Goal: Communication & Community: Participate in discussion

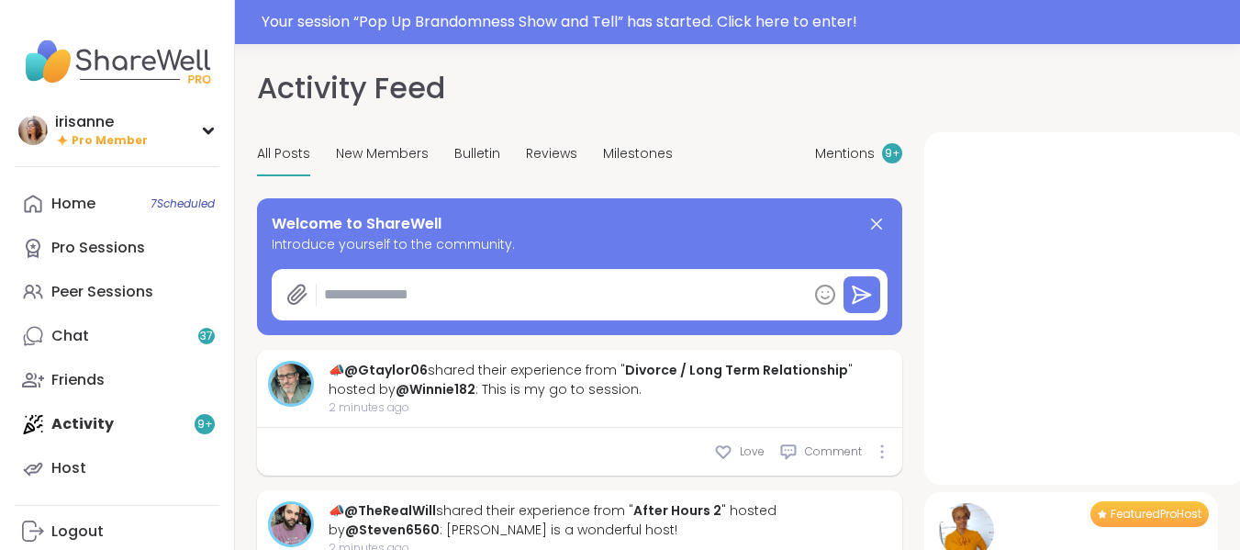
type textarea "*"
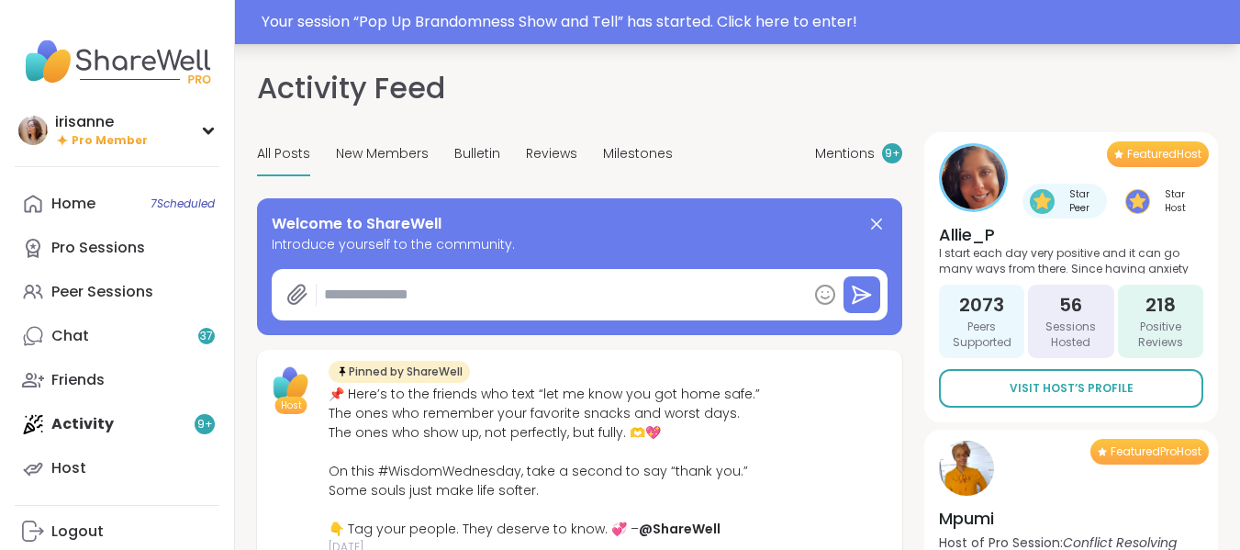
click at [430, 21] on div "Your session “ Pop Up Brandomness Show and Tell ” has started. Click here to en…" at bounding box center [745, 22] width 967 height 22
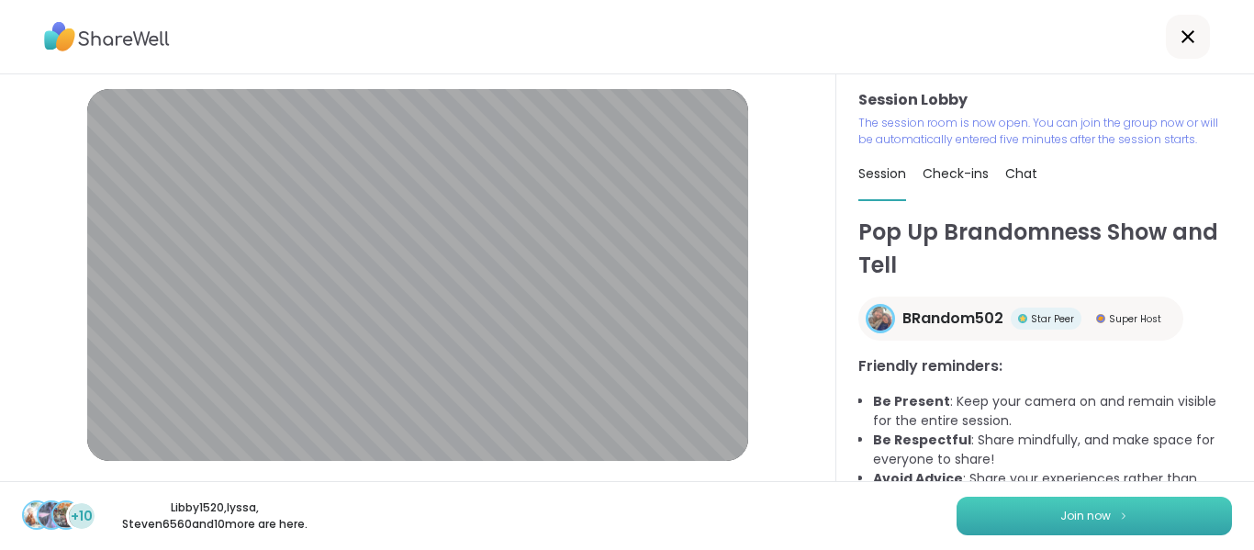
click at [1009, 526] on button "Join now" at bounding box center [1093, 516] width 275 height 39
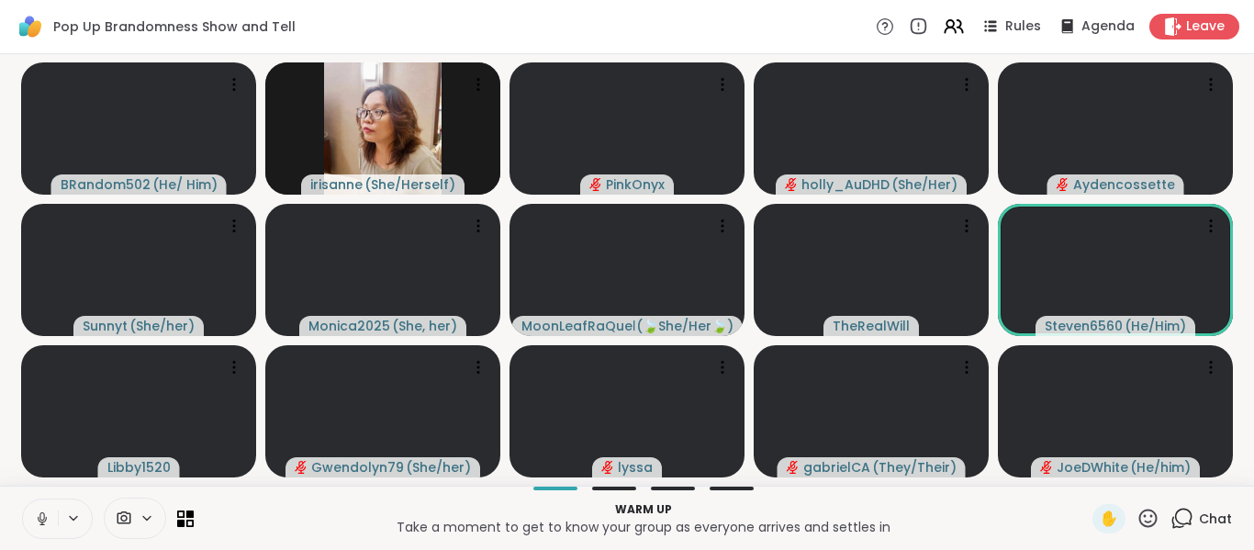
click at [34, 508] on button at bounding box center [40, 518] width 35 height 39
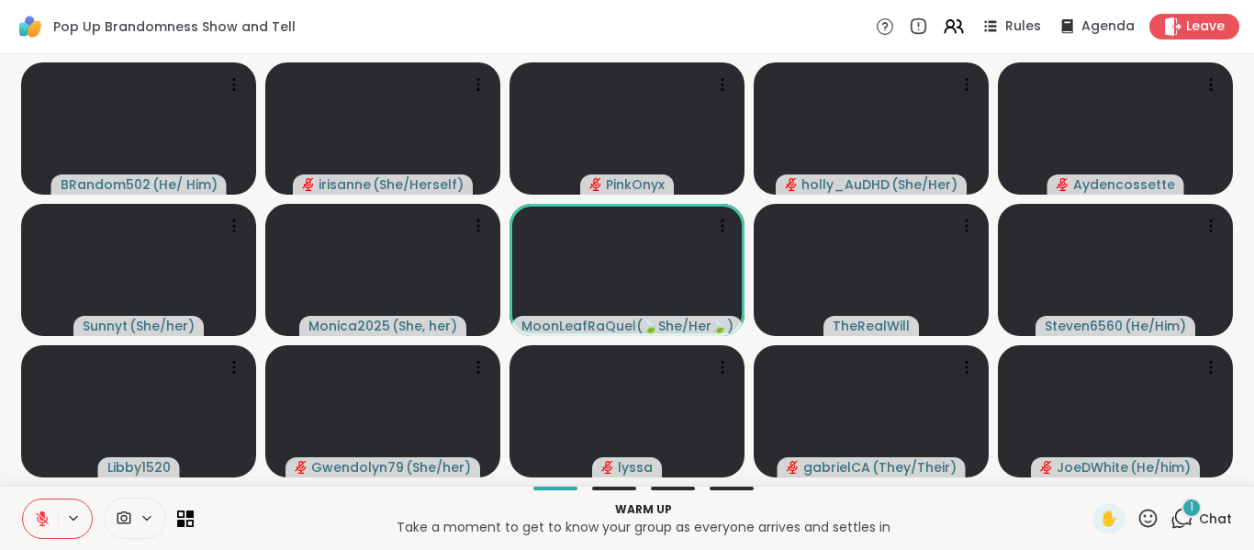
drag, startPoint x: 934, startPoint y: 165, endPoint x: 746, endPoint y: 561, distance: 438.0
click at [746, 535] on html "Pop Up Brandomness Show and Tell Rules Agenda Leave BRandom502 ( He/ Him ) iris…" at bounding box center [627, 275] width 1254 height 550
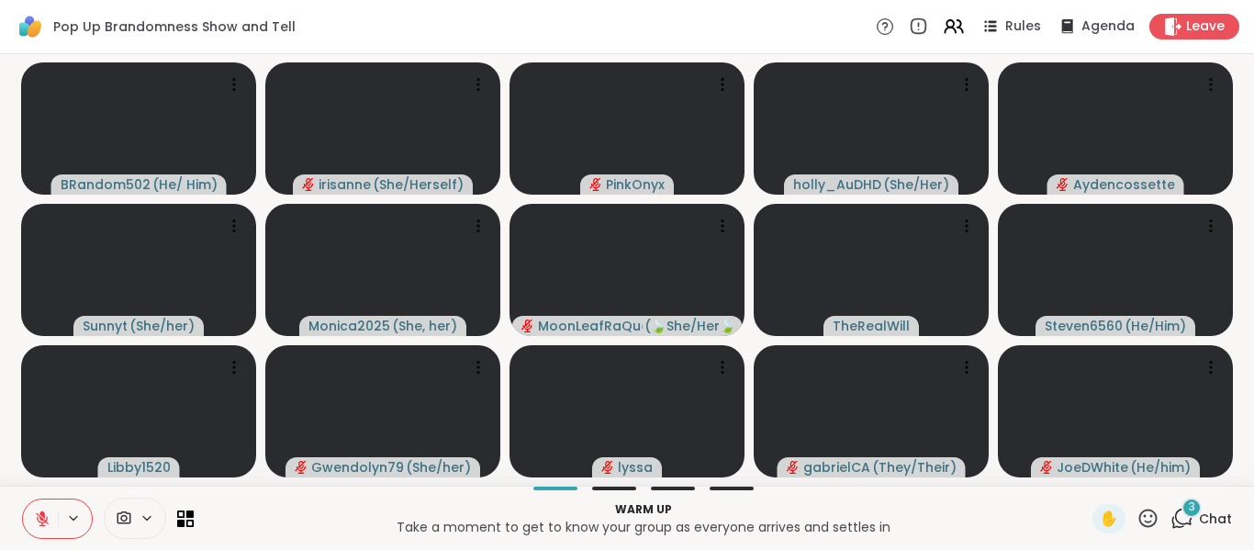
click at [1199, 511] on span "Chat" at bounding box center [1215, 518] width 33 height 18
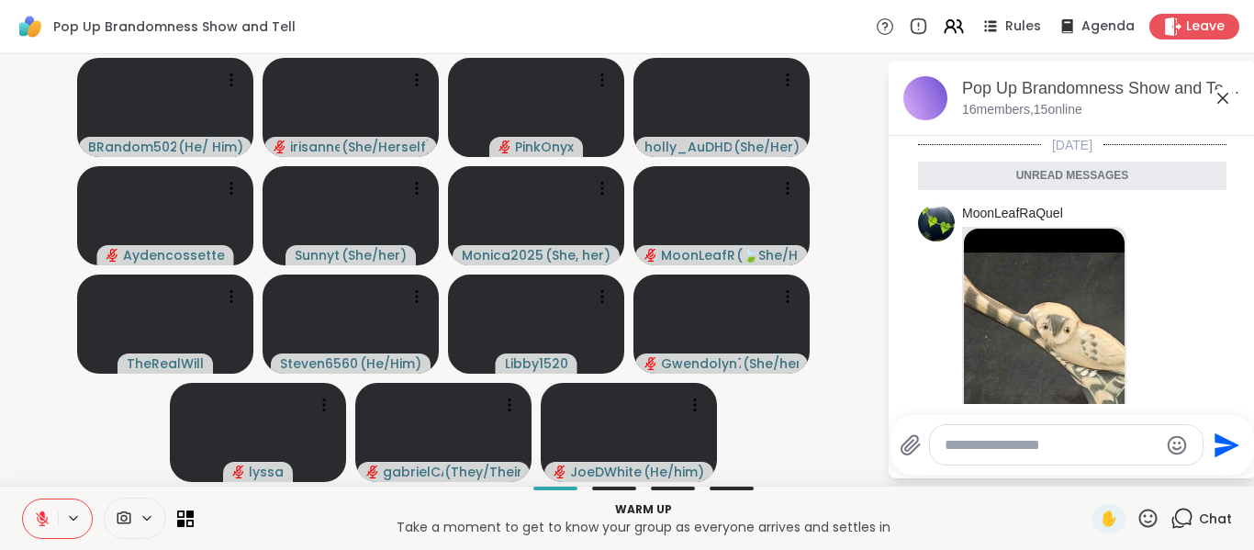
click at [1040, 353] on img at bounding box center [1044, 447] width 161 height 437
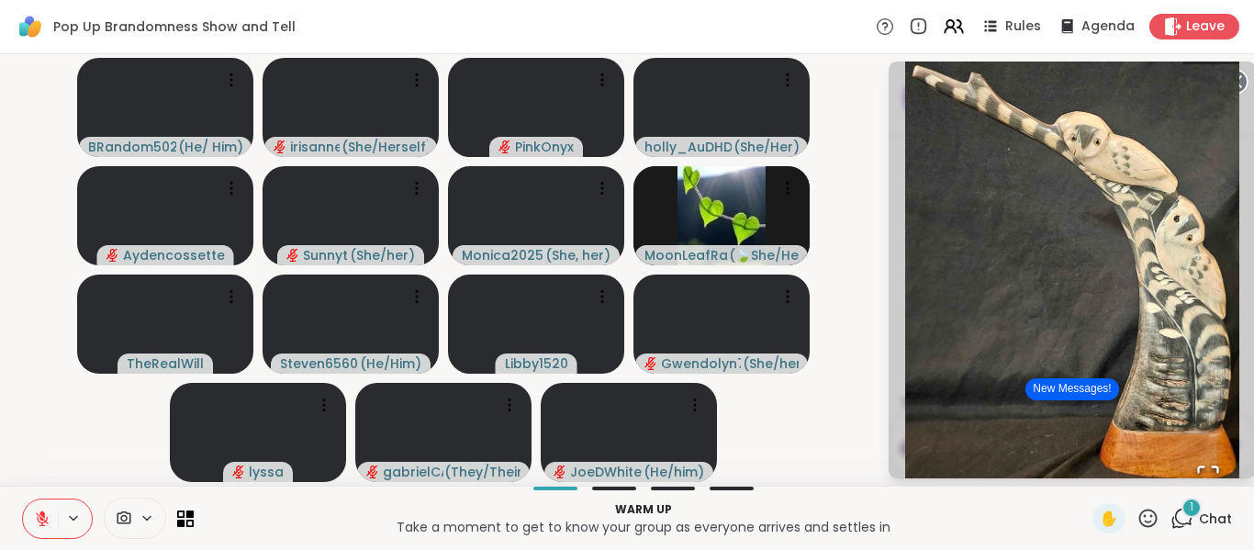
click at [1170, 516] on icon at bounding box center [1181, 518] width 23 height 23
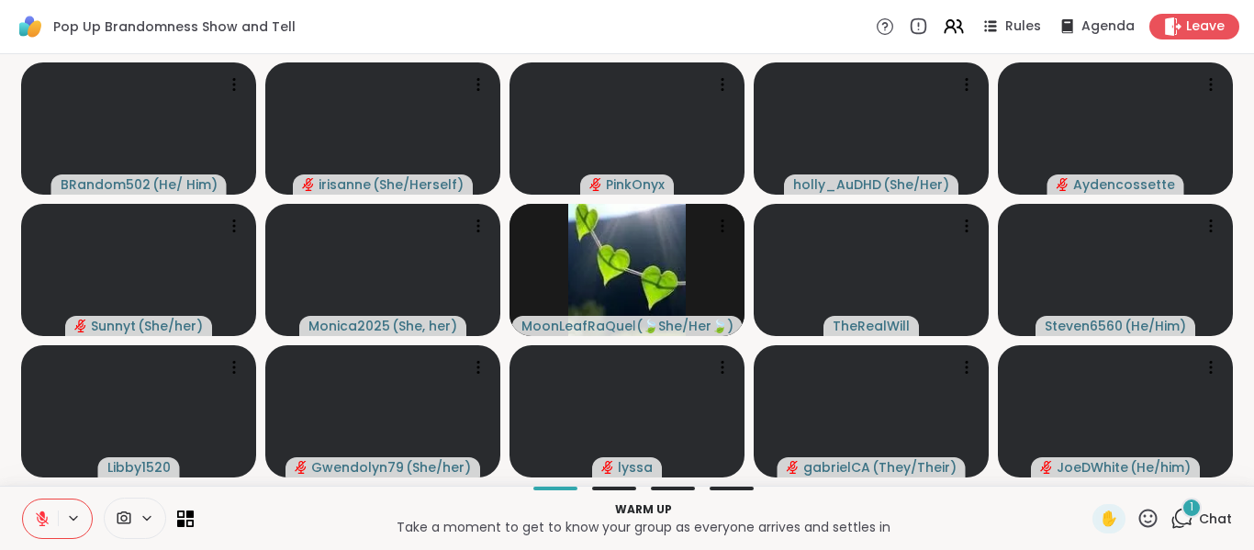
click at [1170, 516] on icon at bounding box center [1181, 518] width 23 height 23
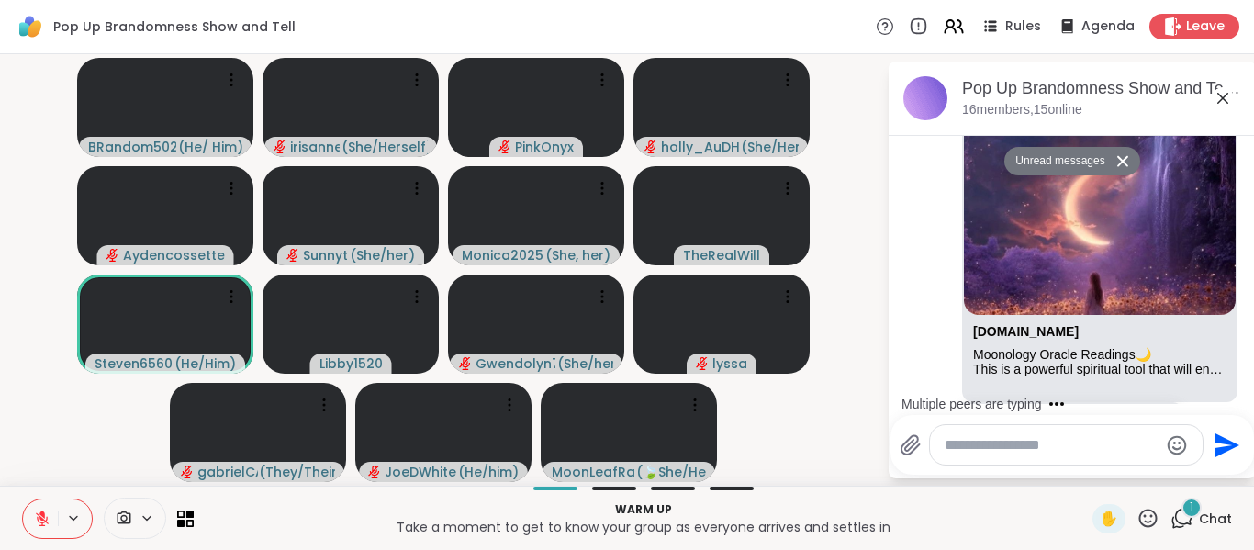
scroll to position [1344, 0]
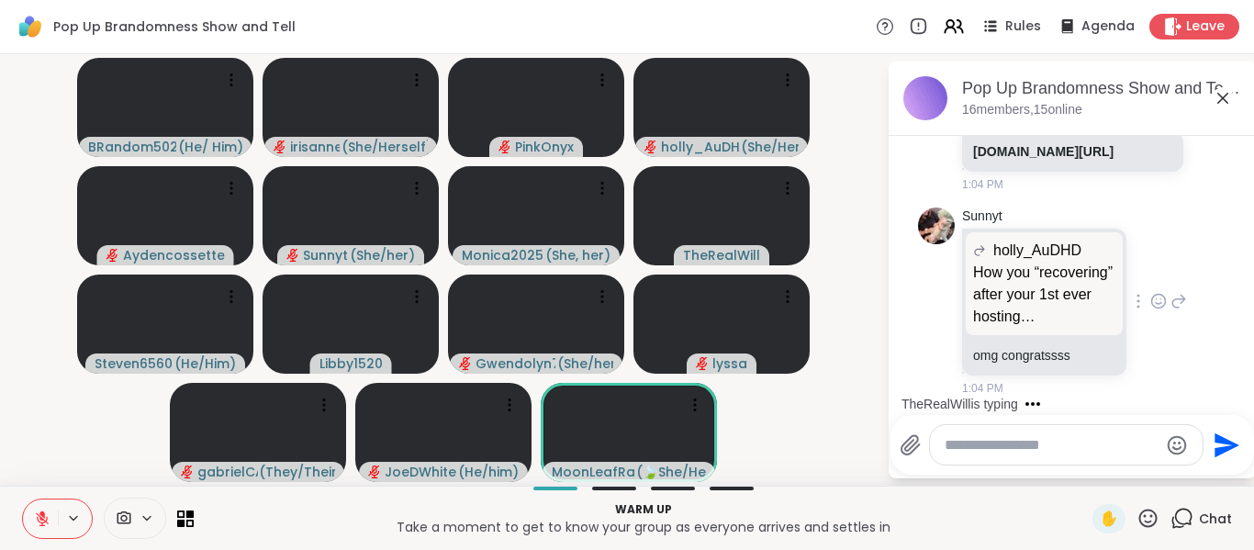
click at [1080, 353] on p "omg congratssss" at bounding box center [1044, 355] width 142 height 18
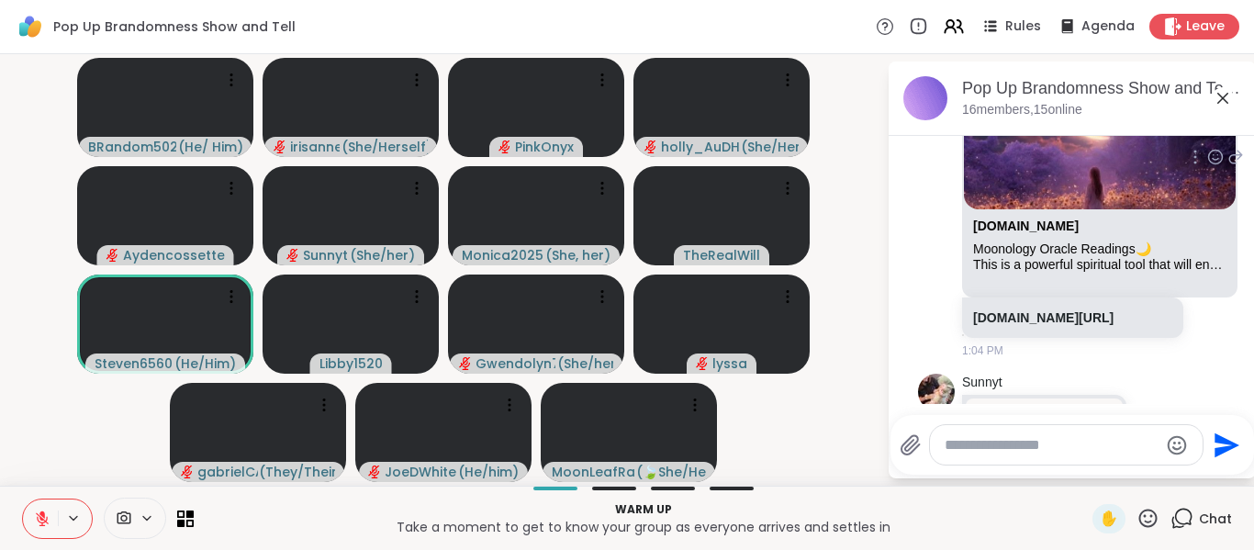
scroll to position [1142, 0]
click at [1094, 318] on link "[DOMAIN_NAME][URL]" at bounding box center [1043, 316] width 140 height 15
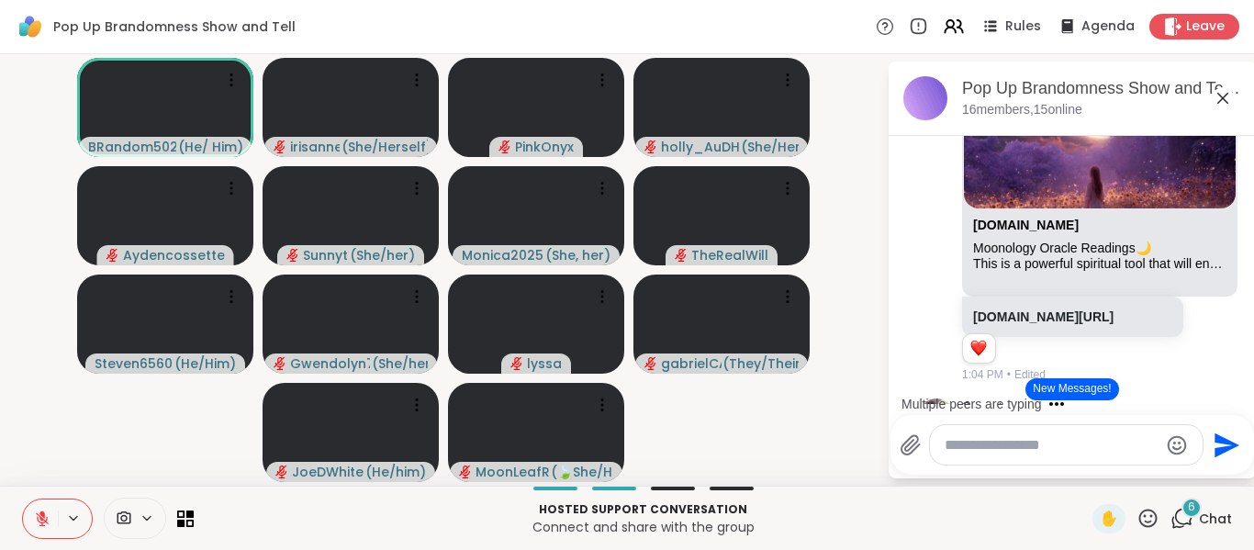
click at [1016, 451] on textarea "Type your message" at bounding box center [1051, 445] width 214 height 18
type textarea "*"
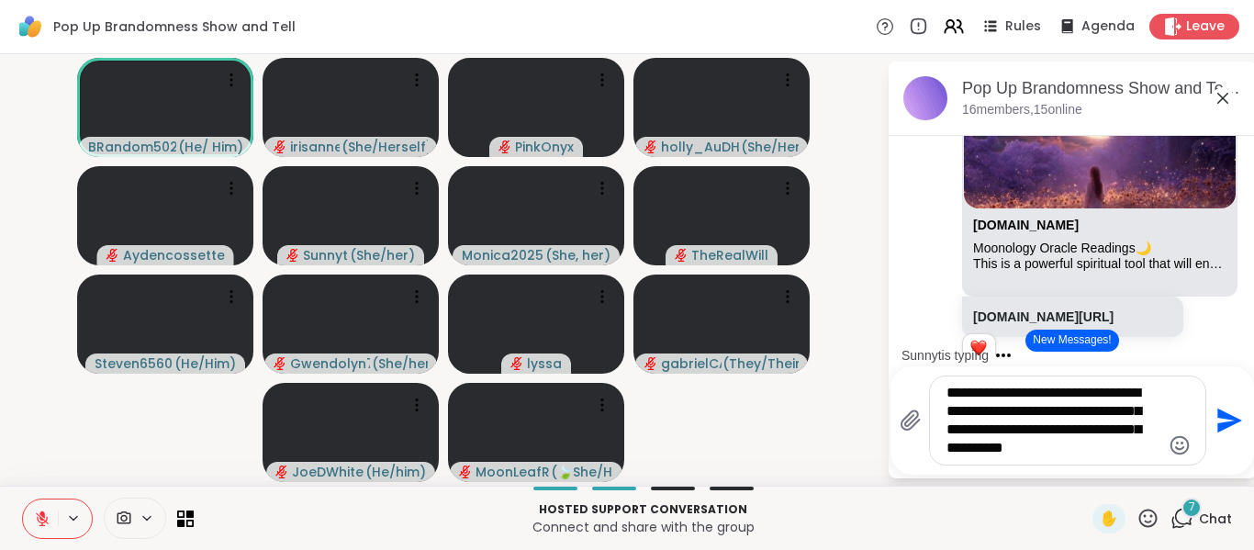
click at [1041, 430] on textarea "**********" at bounding box center [1053, 420] width 214 height 73
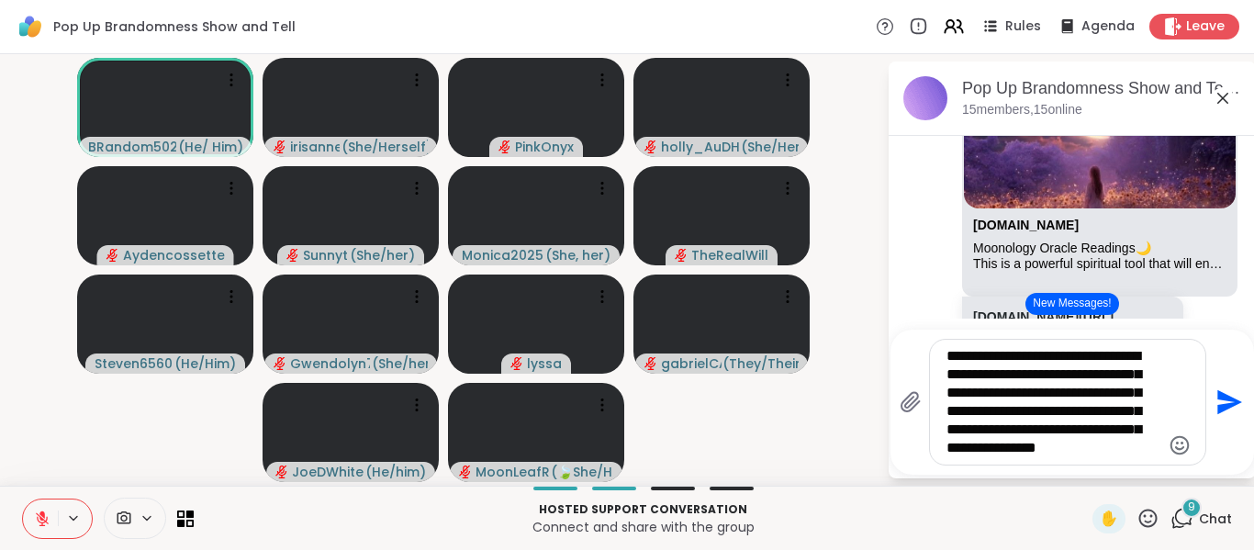
type textarea "**********"
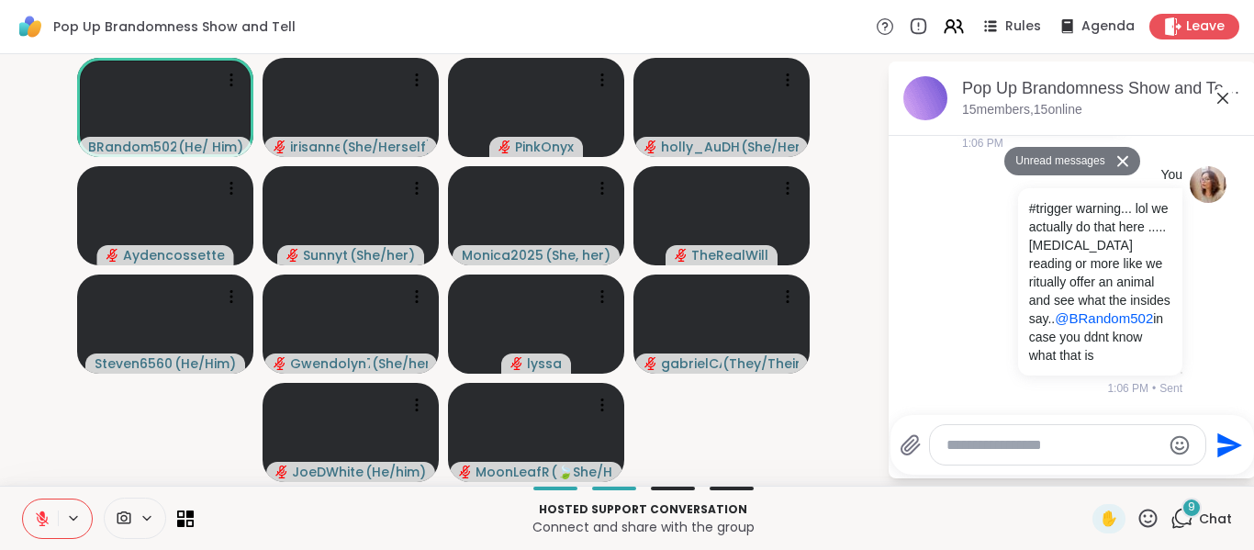
scroll to position [3478, 0]
click at [1223, 101] on icon at bounding box center [1222, 98] width 22 height 22
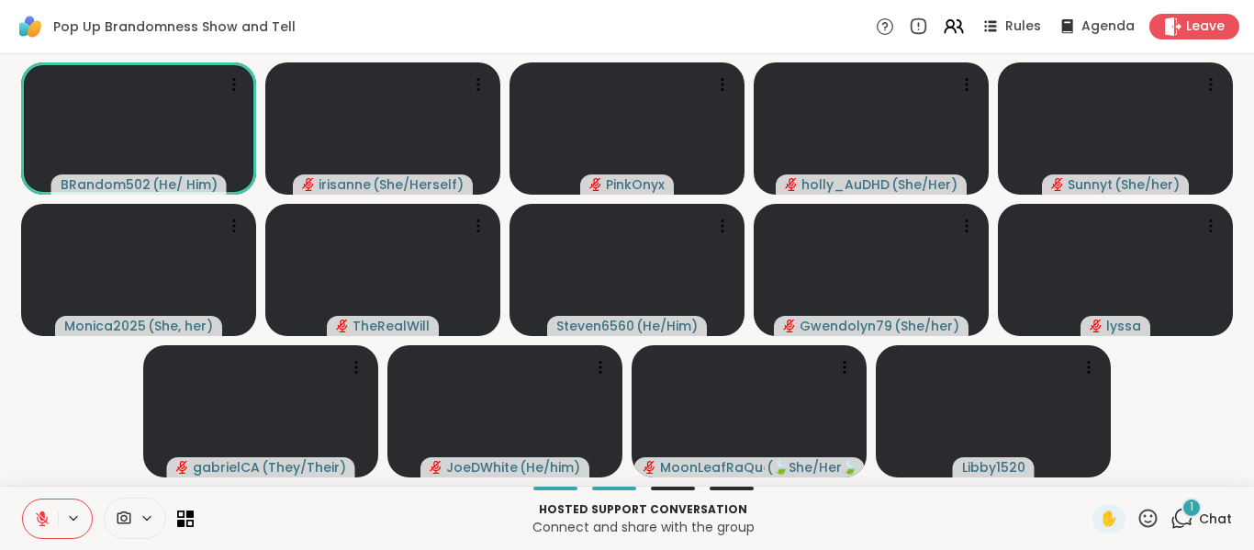
click at [1189, 506] on span "1" at bounding box center [1191, 507] width 4 height 16
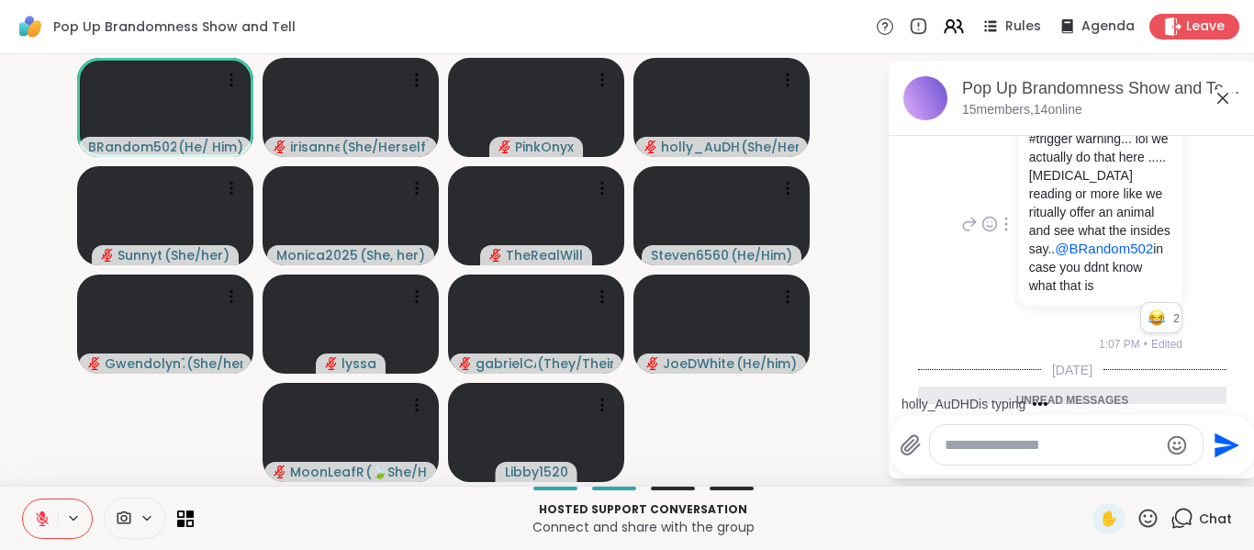
scroll to position [3665, 0]
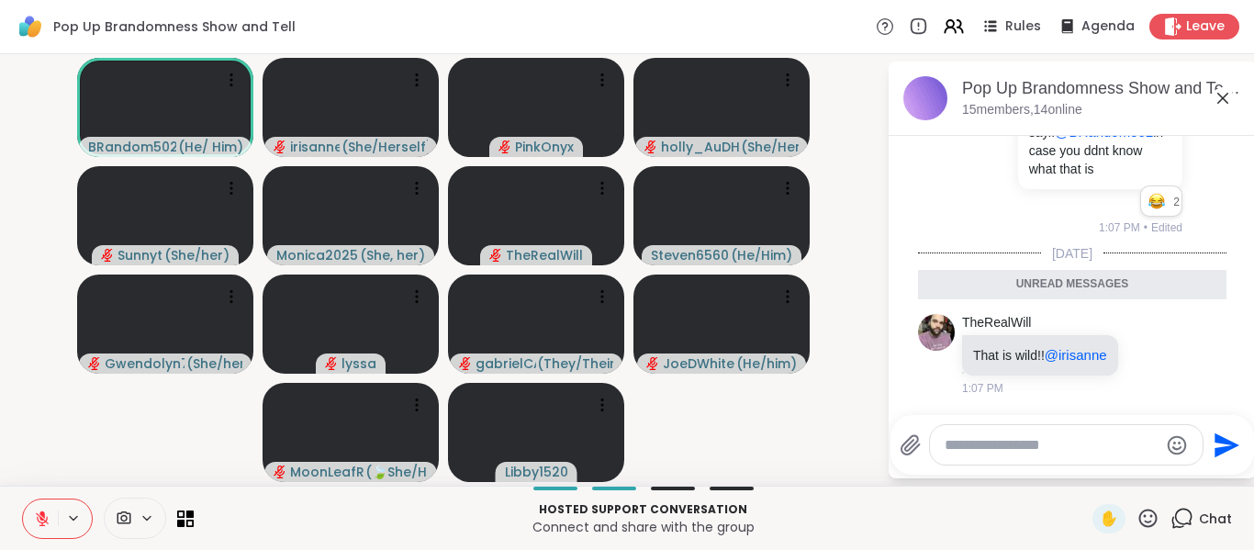
click at [1032, 437] on textarea "Type your message" at bounding box center [1051, 445] width 214 height 18
type textarea "*"
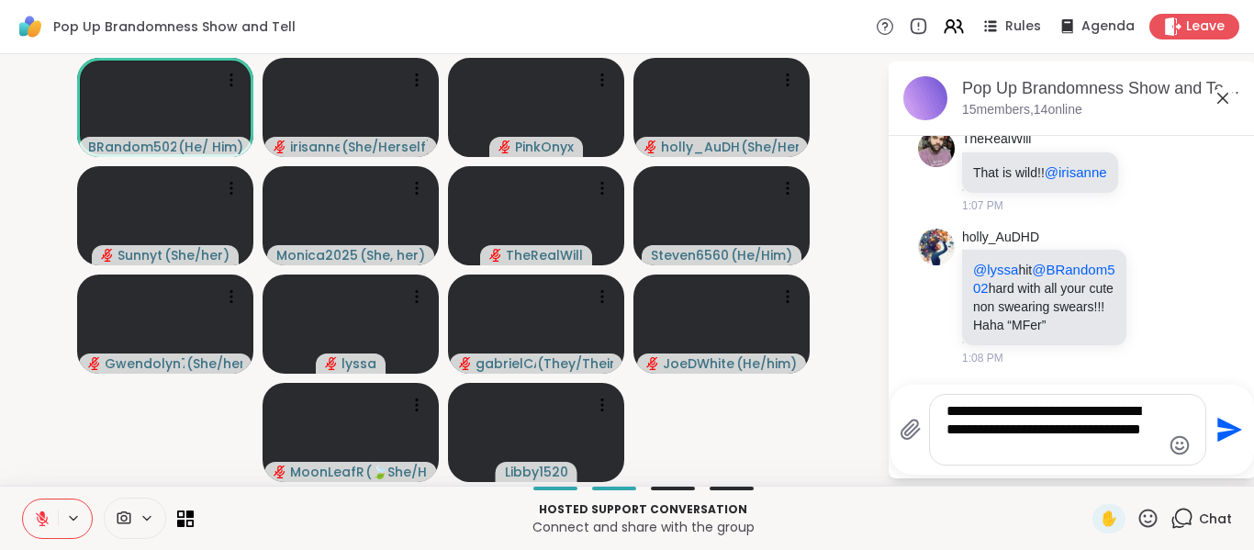
scroll to position [3823, 0]
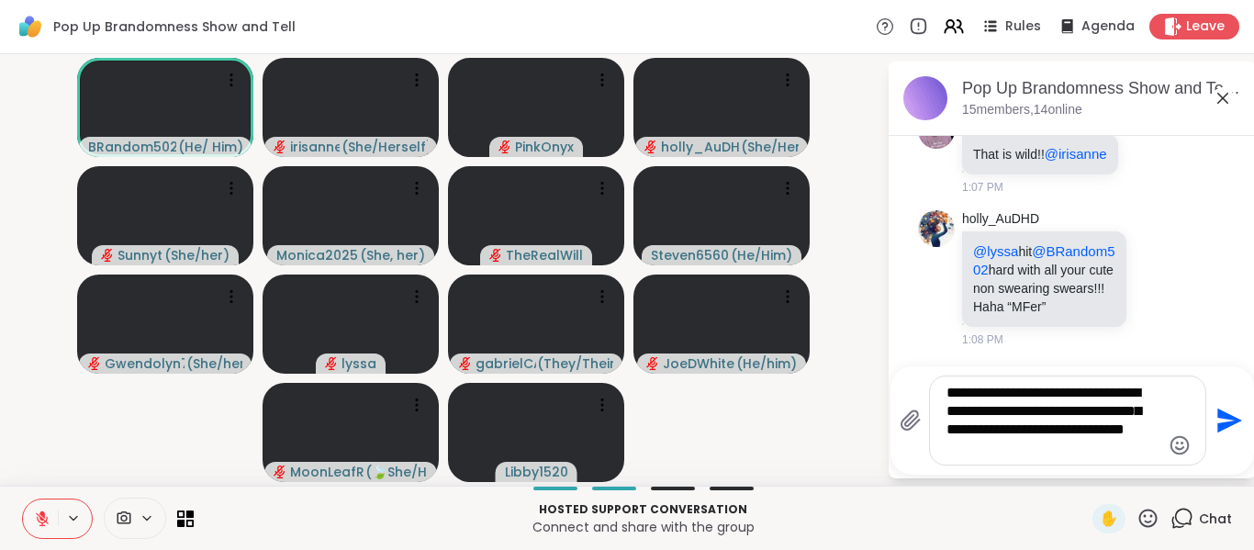
type textarea "**********"
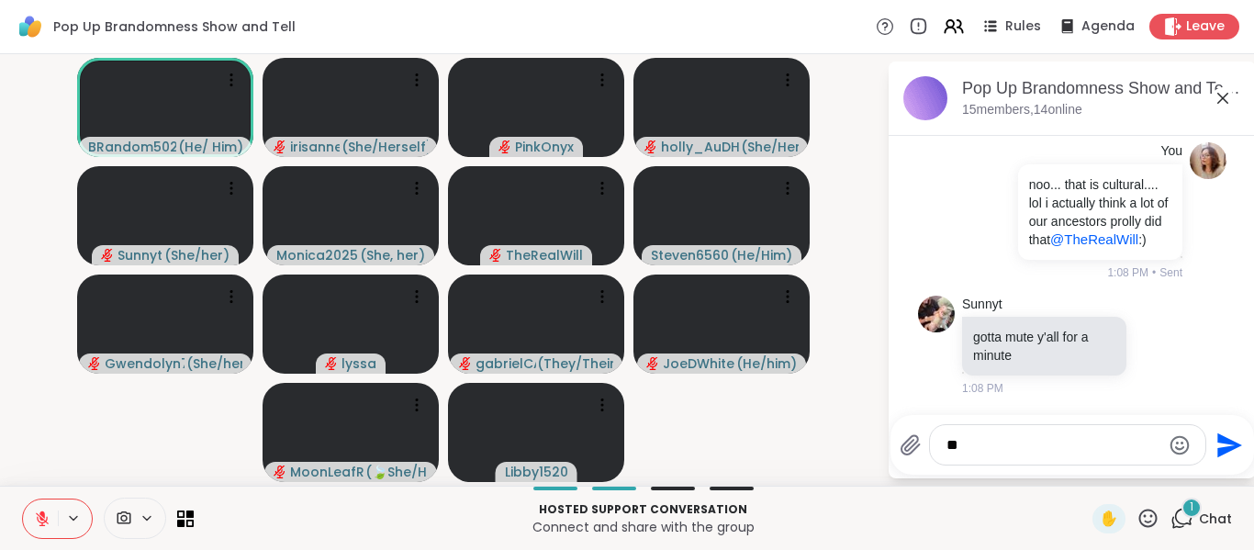
scroll to position [4098, 0]
type textarea "*"
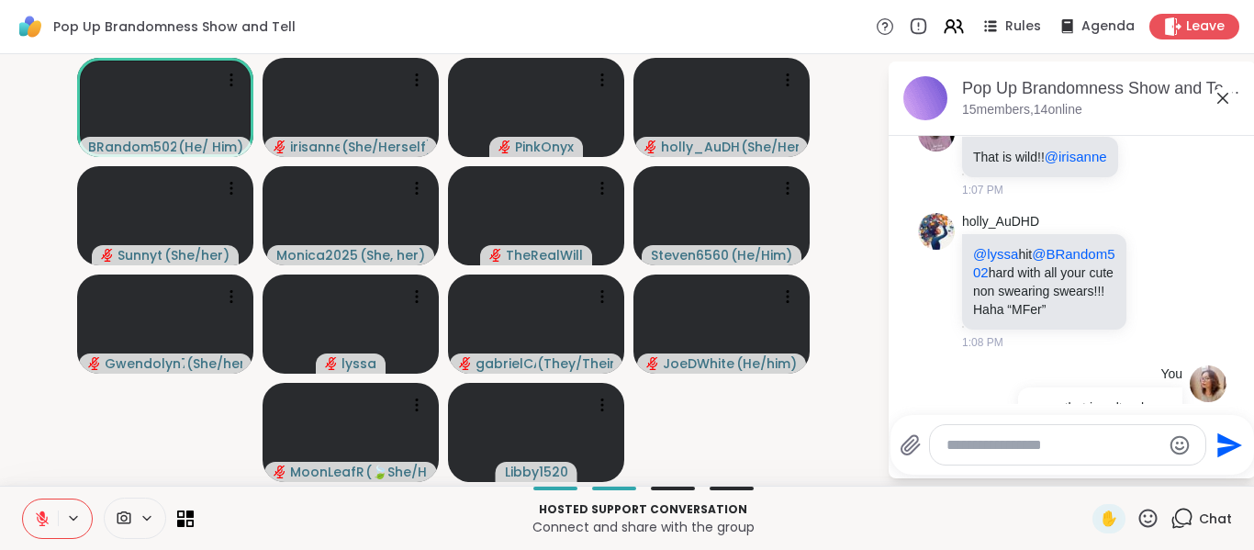
scroll to position [3705, 0]
click at [1143, 163] on icon at bounding box center [1150, 157] width 14 height 14
click at [1101, 135] on div "Select Reaction: Thumbs up" at bounding box center [1109, 126] width 17 height 17
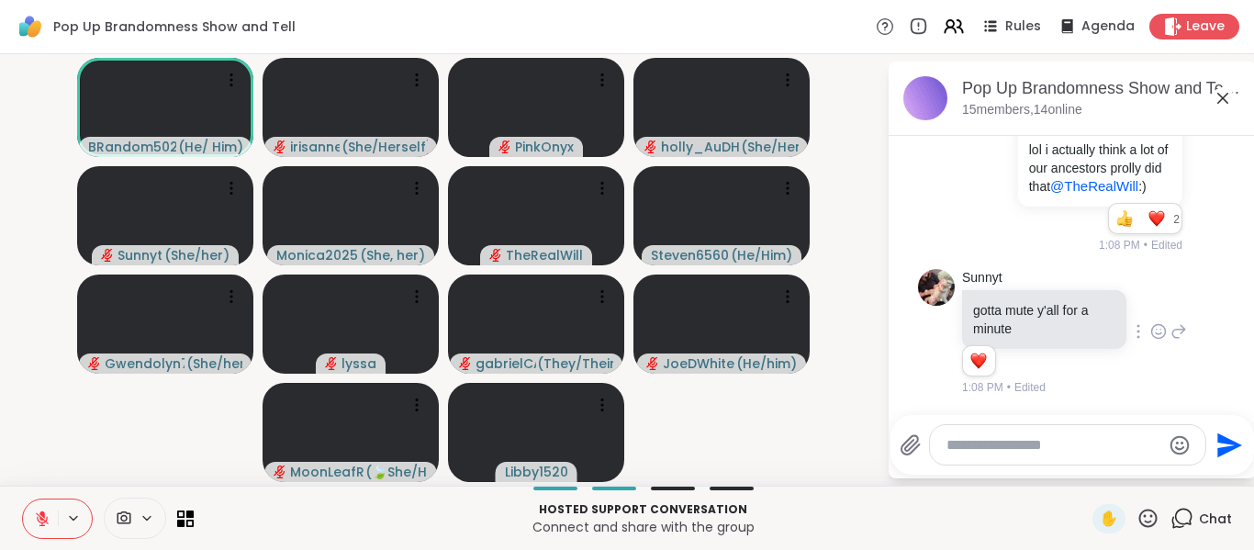
scroll to position [4079, 0]
click at [963, 182] on icon at bounding box center [969, 171] width 17 height 22
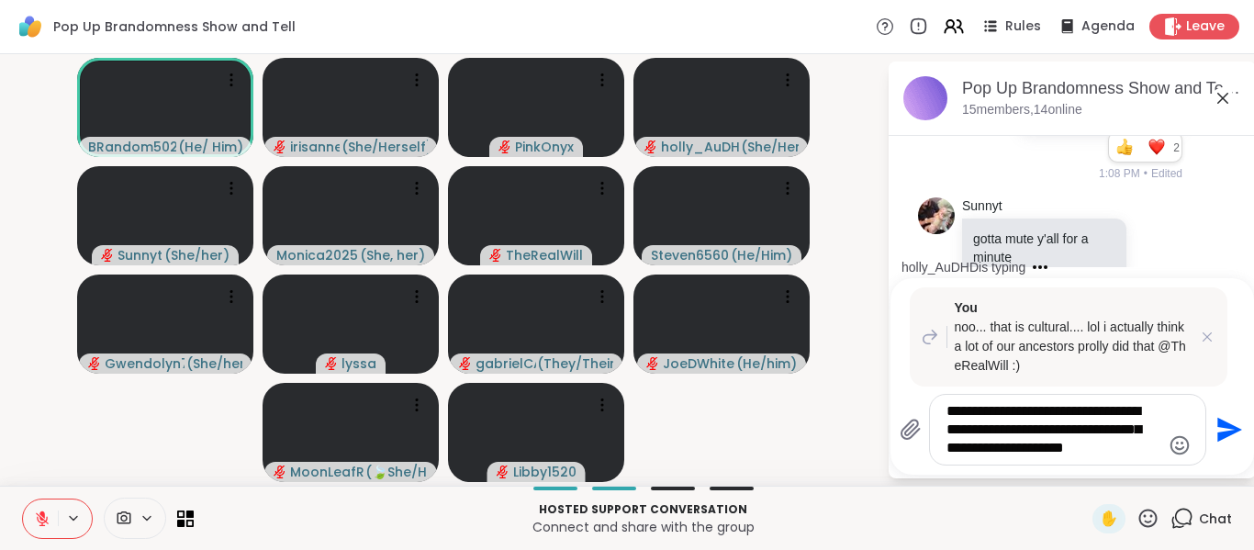
scroll to position [4430, 0]
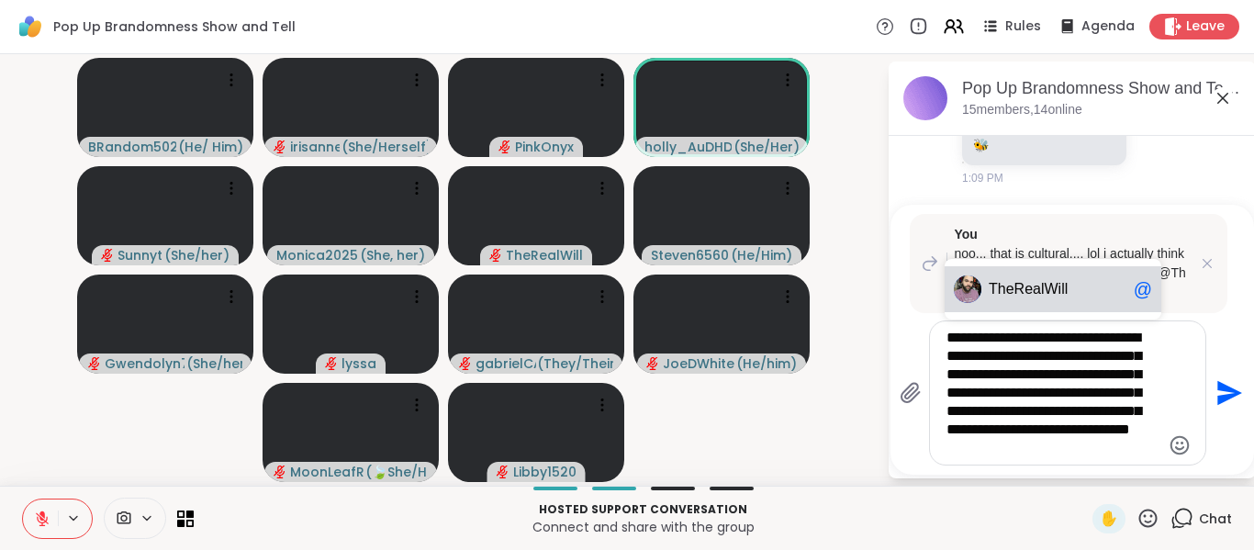
type textarea "**********"
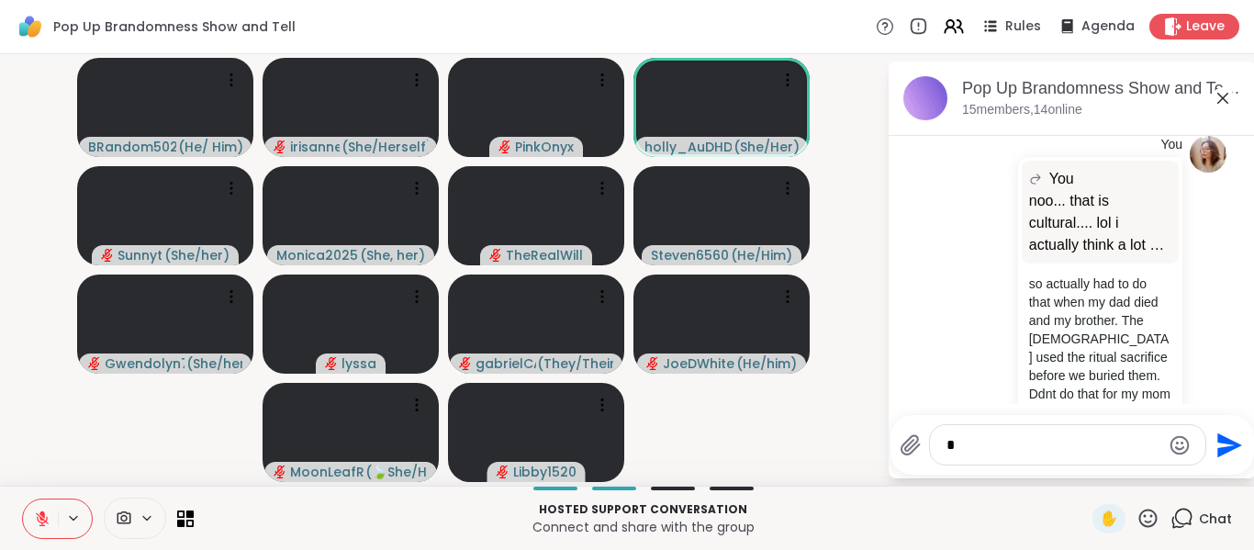
scroll to position [4681, 0]
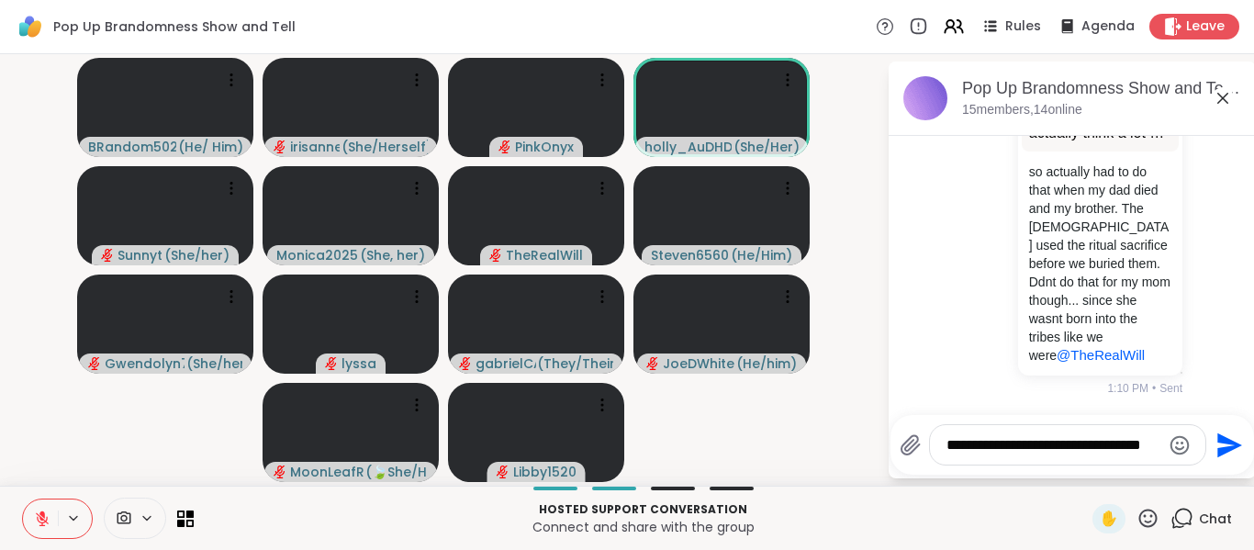
type textarea "**********"
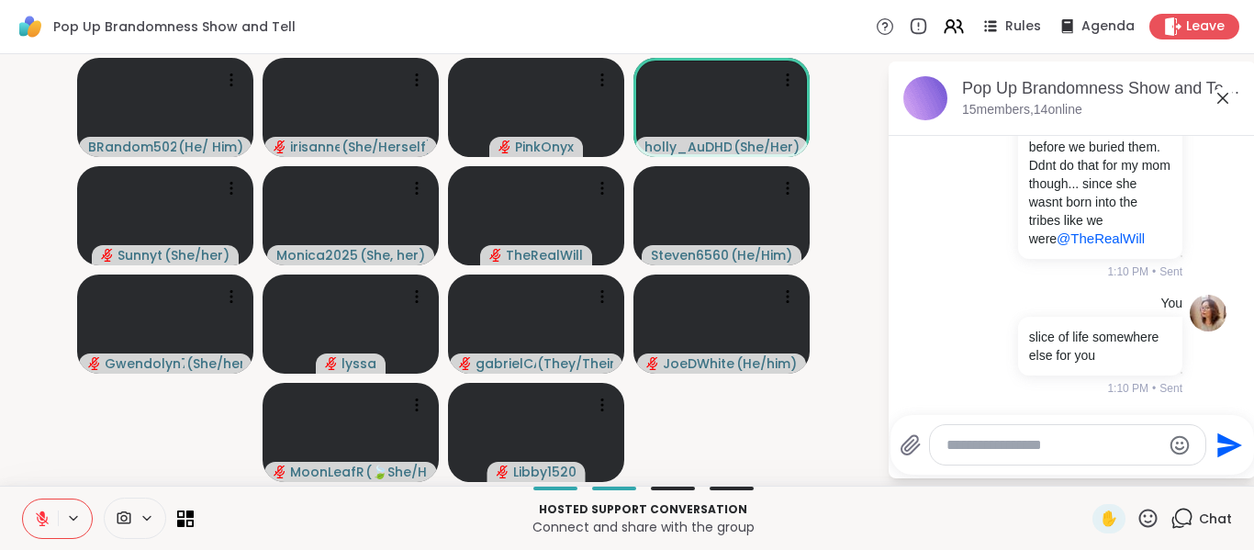
scroll to position [4693, 0]
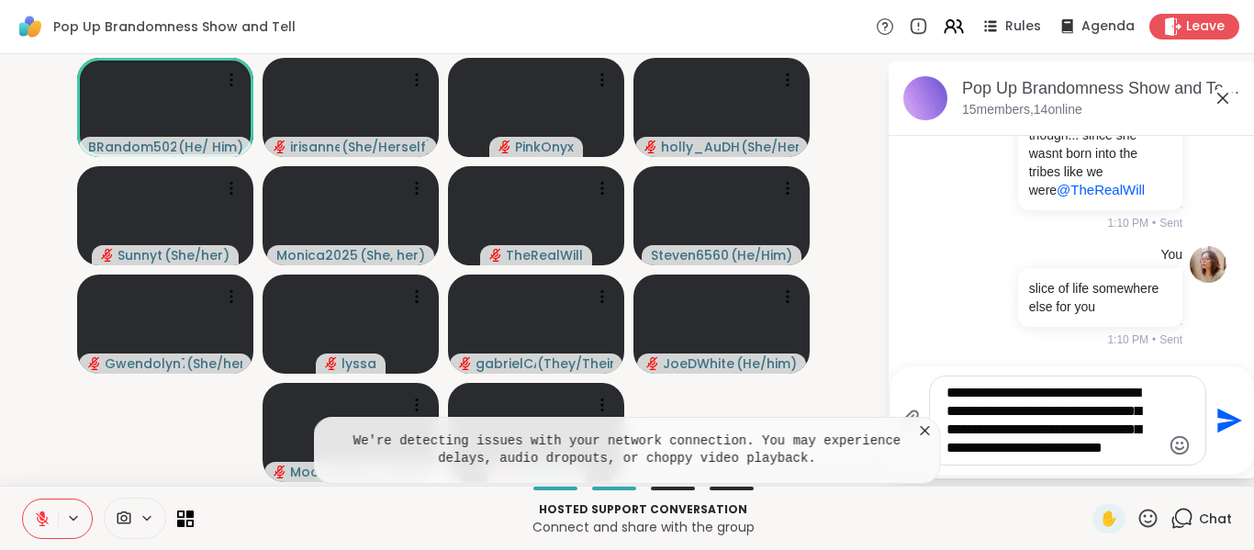
type textarea "**********"
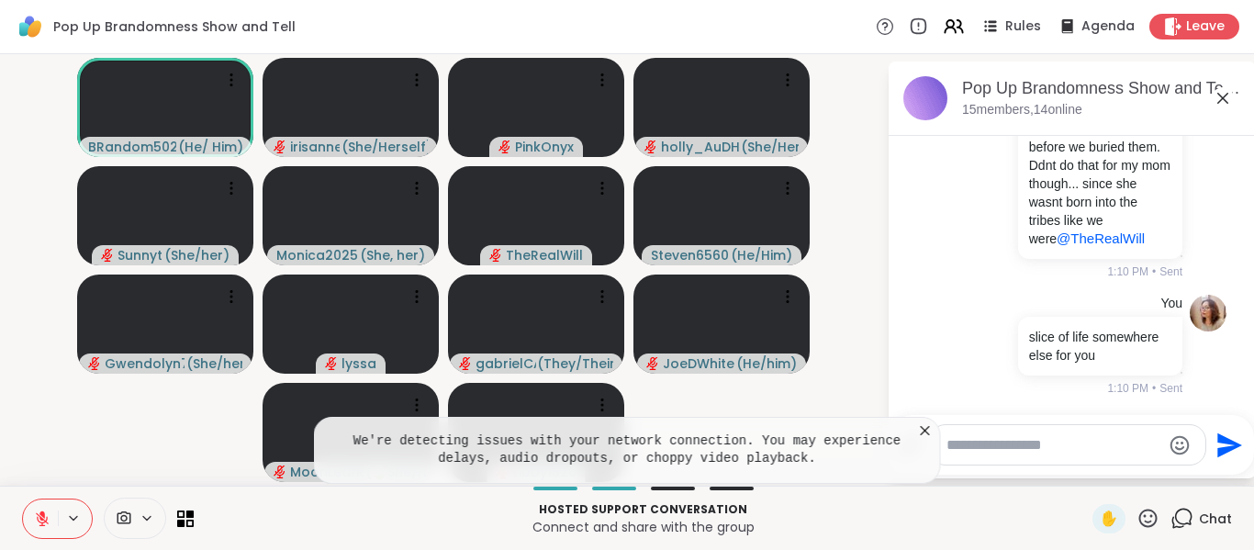
scroll to position [5024, 0]
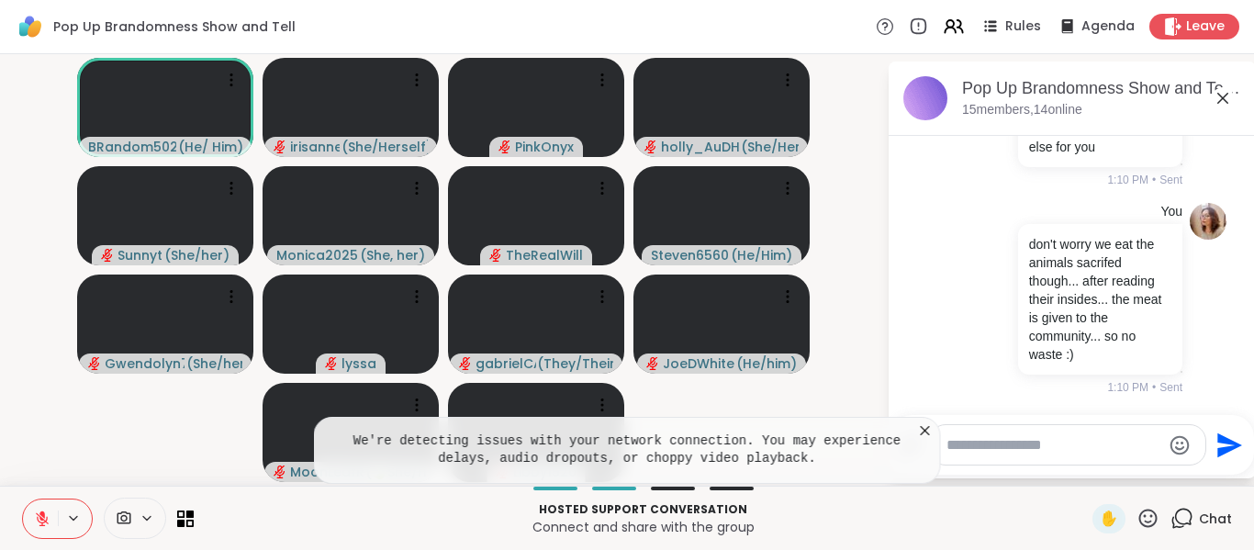
click at [933, 430] on icon at bounding box center [925, 430] width 18 height 18
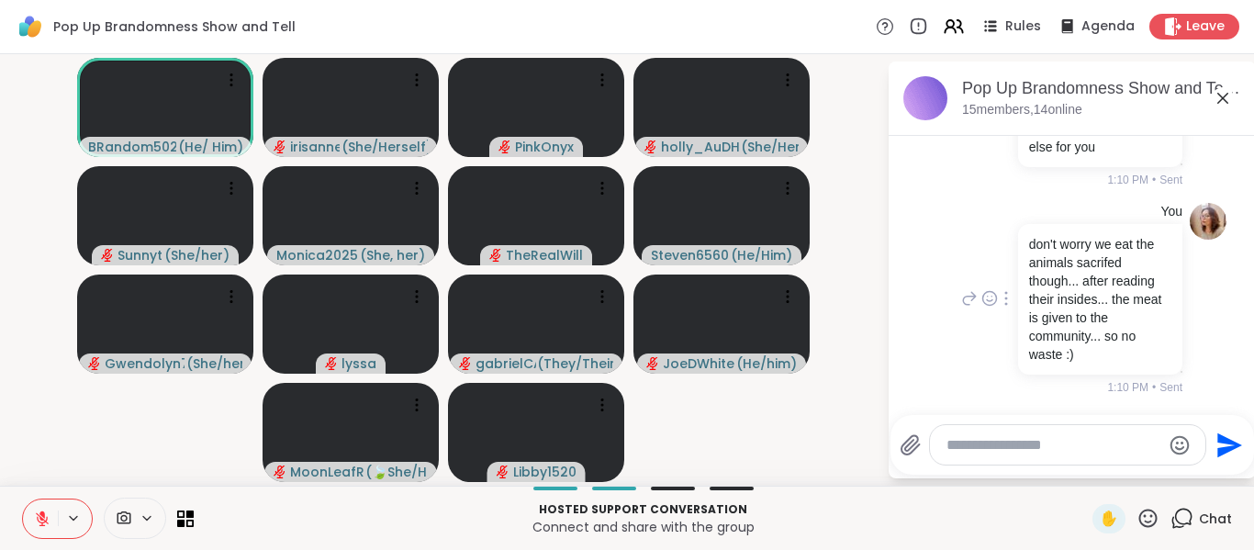
scroll to position [5022, 0]
click at [976, 454] on div at bounding box center [1067, 444] width 275 height 39
click at [979, 452] on textarea "Type your message" at bounding box center [1053, 445] width 214 height 18
type textarea "*"
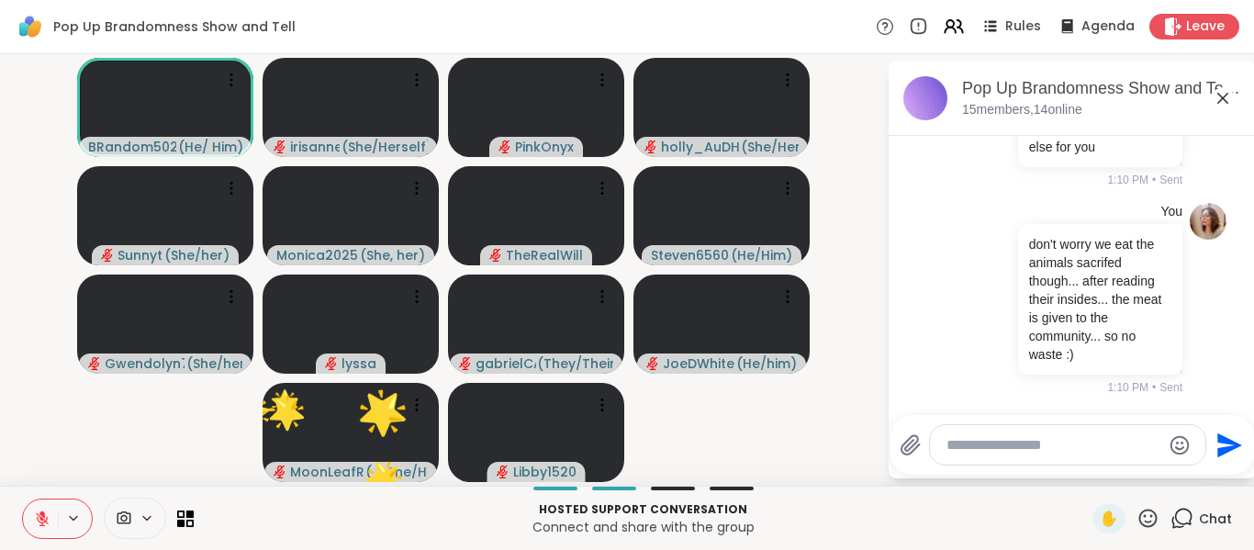
type textarea "*"
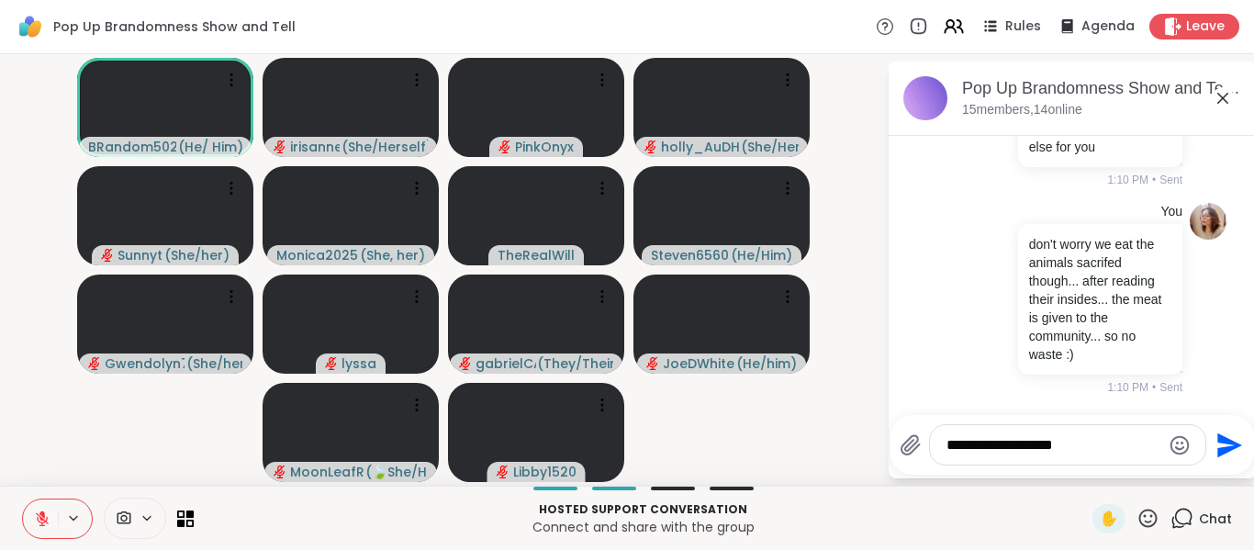
type textarea "**********"
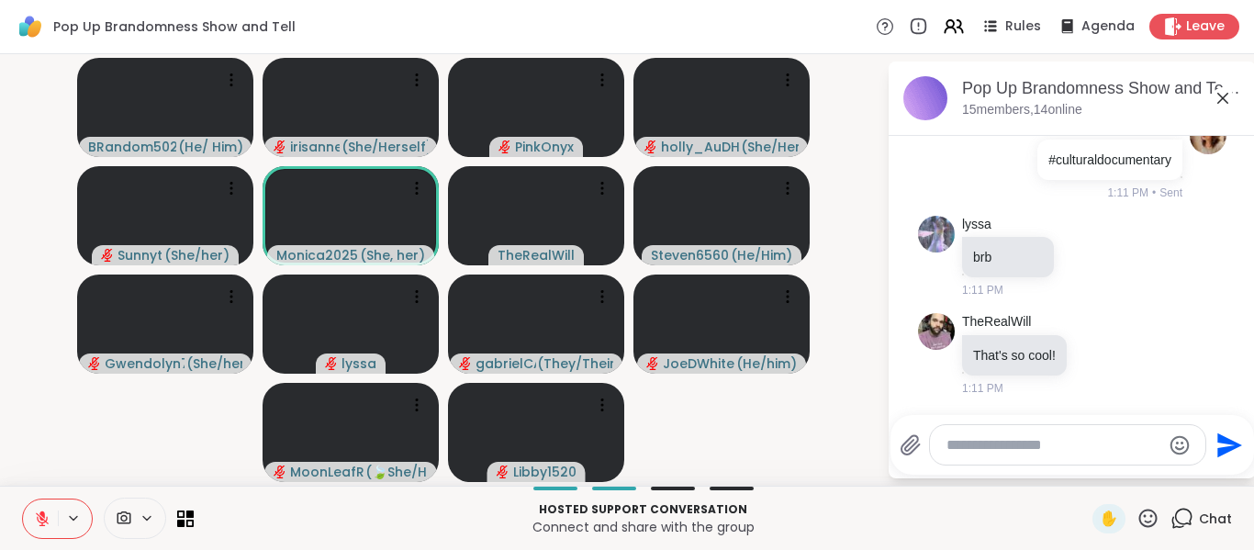
scroll to position [5362, 0]
click at [1122, 307] on div "TheRealWill That's so cool! 1:11 PM" at bounding box center [1072, 355] width 308 height 98
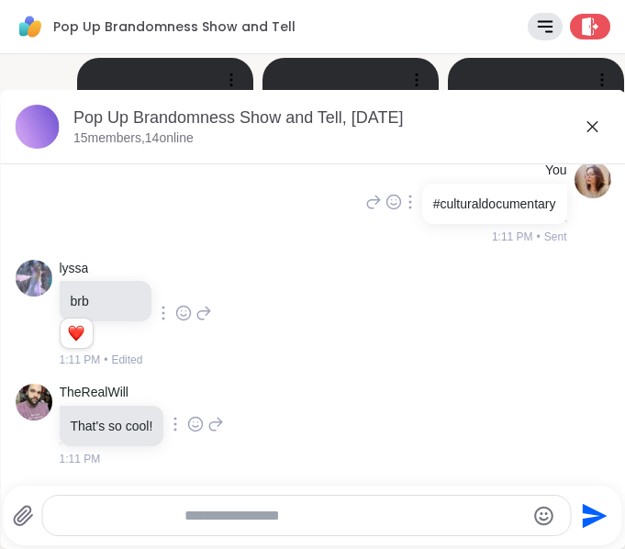
scroll to position [4351, 0]
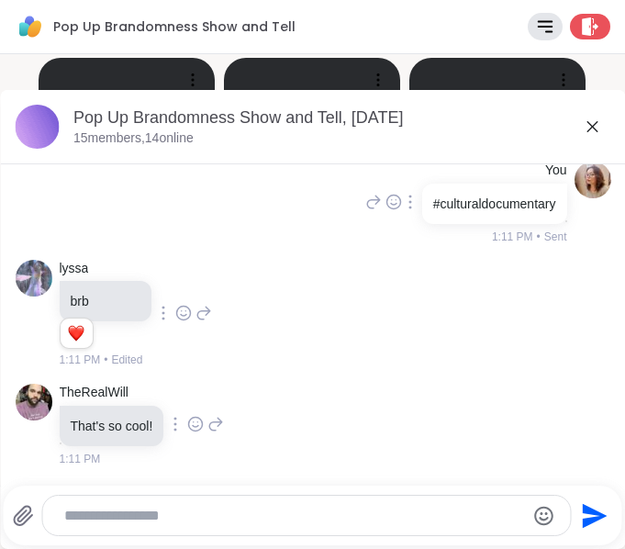
click at [581, 134] on icon at bounding box center [592, 127] width 22 height 22
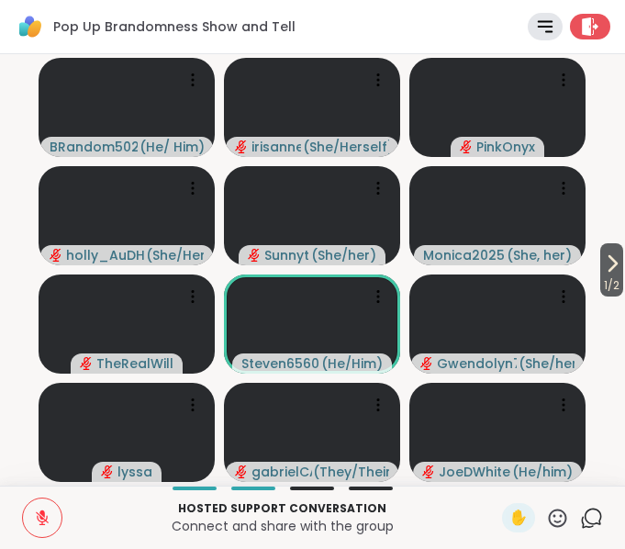
click at [557, 519] on div "✋ Chat" at bounding box center [552, 517] width 101 height 29
click at [552, 519] on icon at bounding box center [558, 517] width 18 height 18
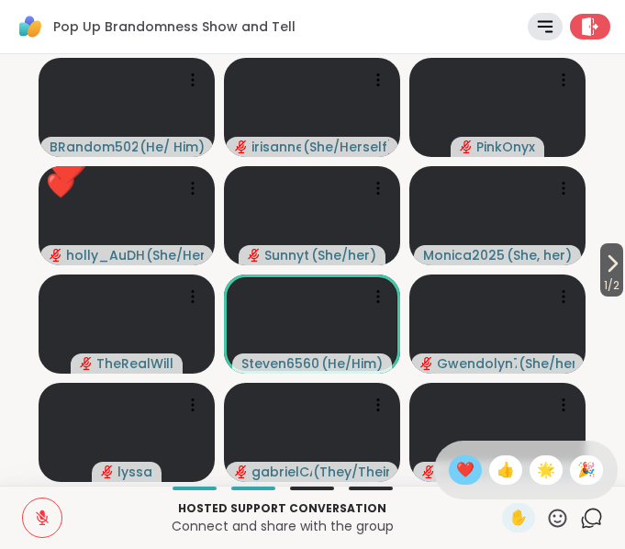
click at [456, 477] on span "❤️" at bounding box center [465, 470] width 18 height 22
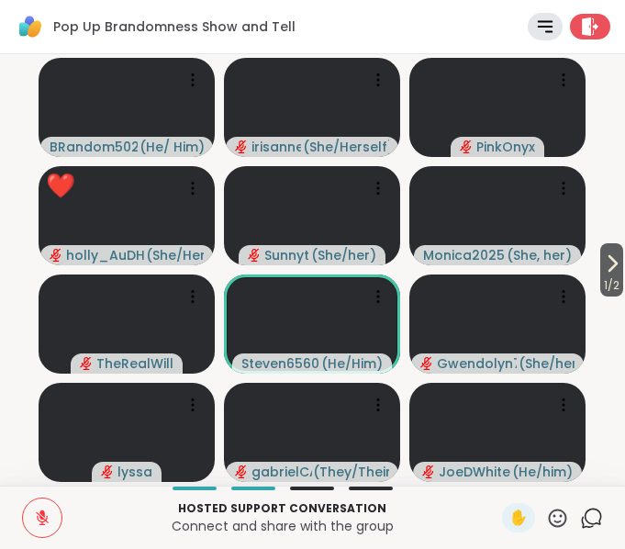
click at [580, 510] on icon at bounding box center [591, 518] width 23 height 23
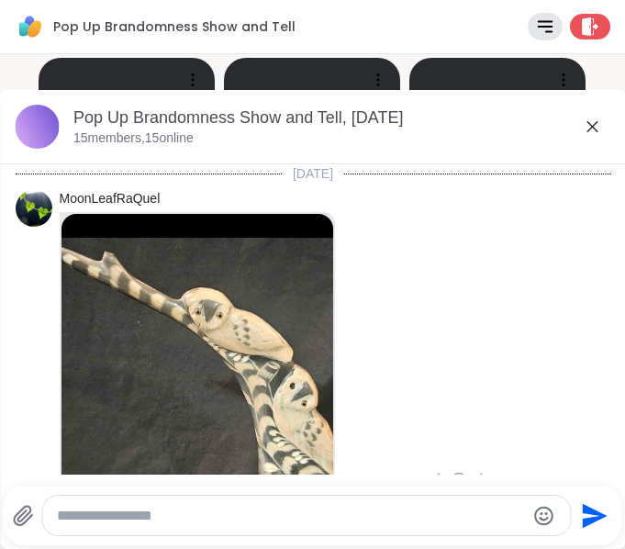
scroll to position [4410, 0]
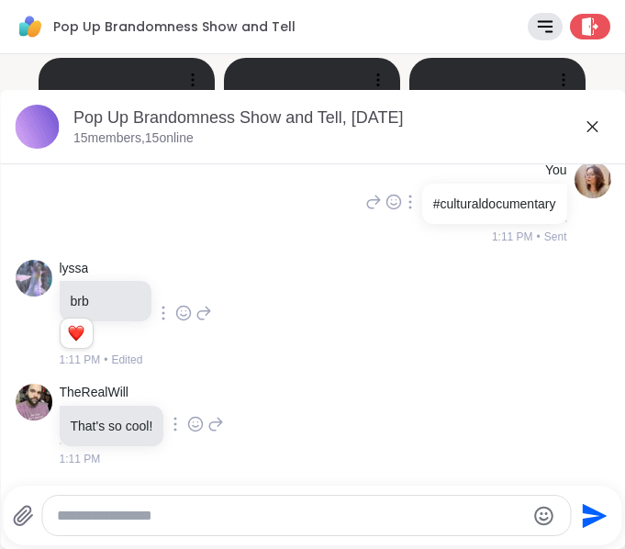
click at [375, 499] on div at bounding box center [306, 515] width 528 height 39
click at [372, 500] on div at bounding box center [306, 515] width 528 height 39
click at [351, 521] on textarea "Type your message" at bounding box center [291, 516] width 468 height 18
type textarea "*"
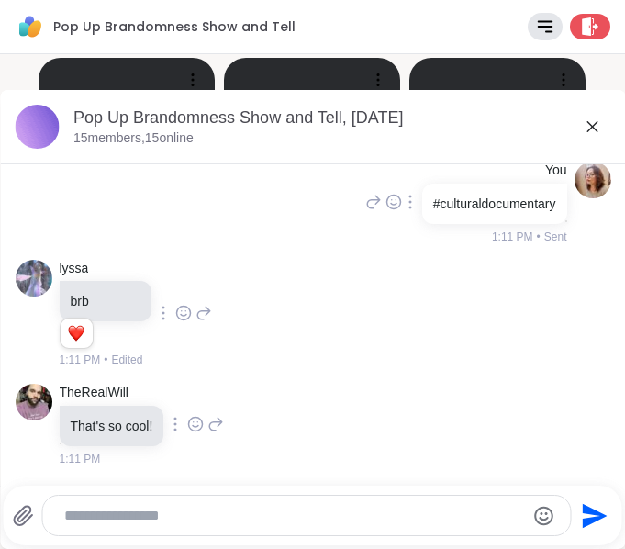
click at [581, 129] on icon at bounding box center [592, 127] width 22 height 22
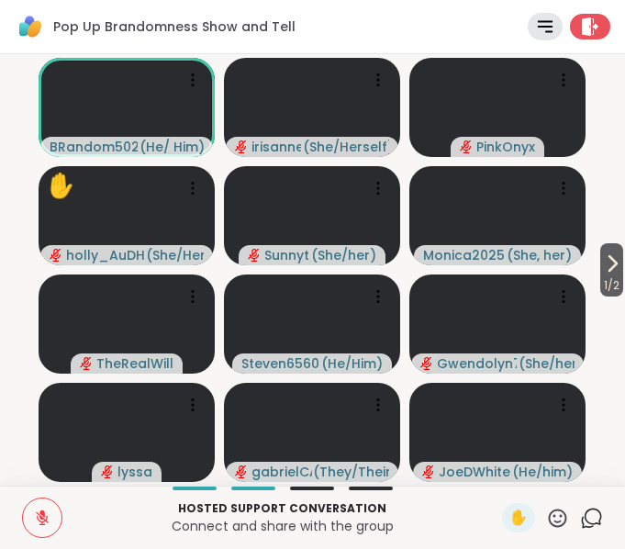
click at [35, 510] on icon at bounding box center [42, 517] width 17 height 17
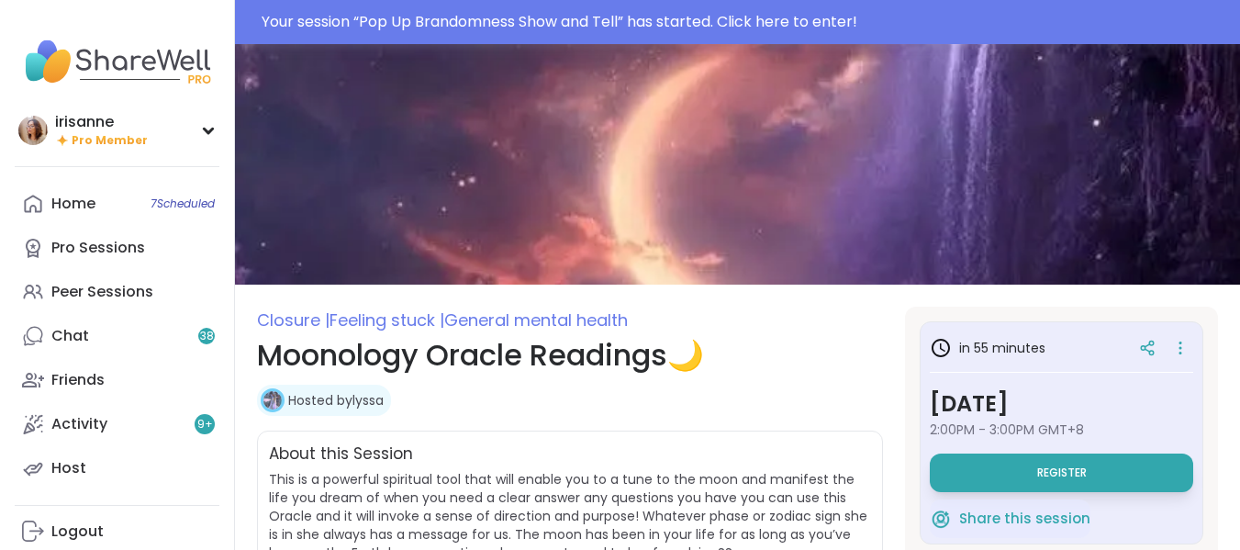
click at [620, 276] on img at bounding box center [737, 164] width 1005 height 240
click at [969, 463] on button "Register" at bounding box center [1061, 472] width 263 height 39
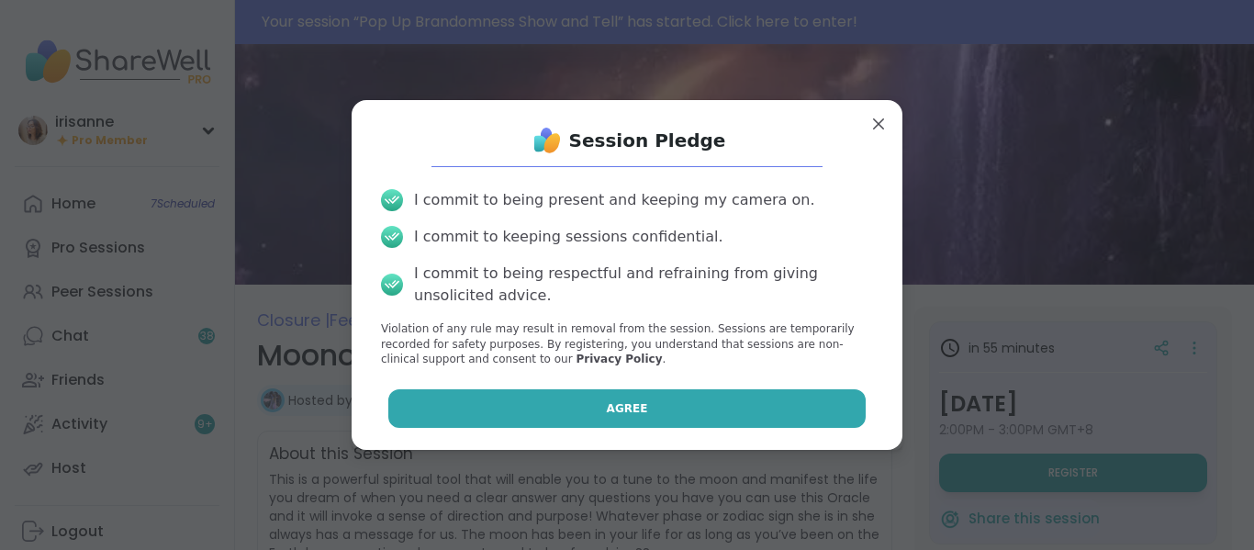
click at [783, 392] on button "Agree" at bounding box center [627, 408] width 478 height 39
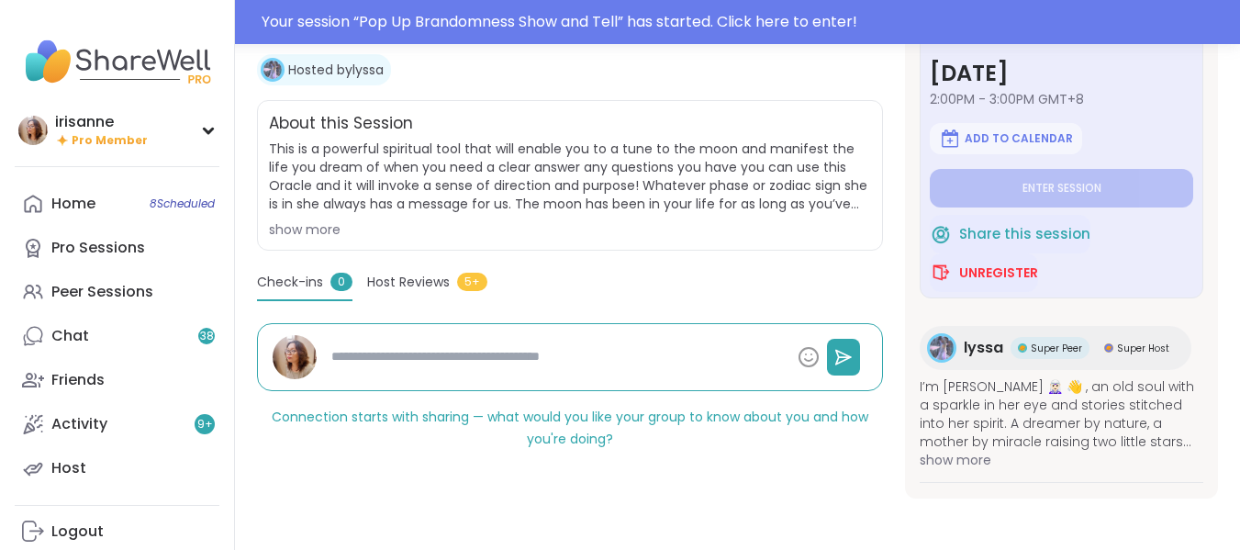
type textarea "*"
